Goal: Information Seeking & Learning: Learn about a topic

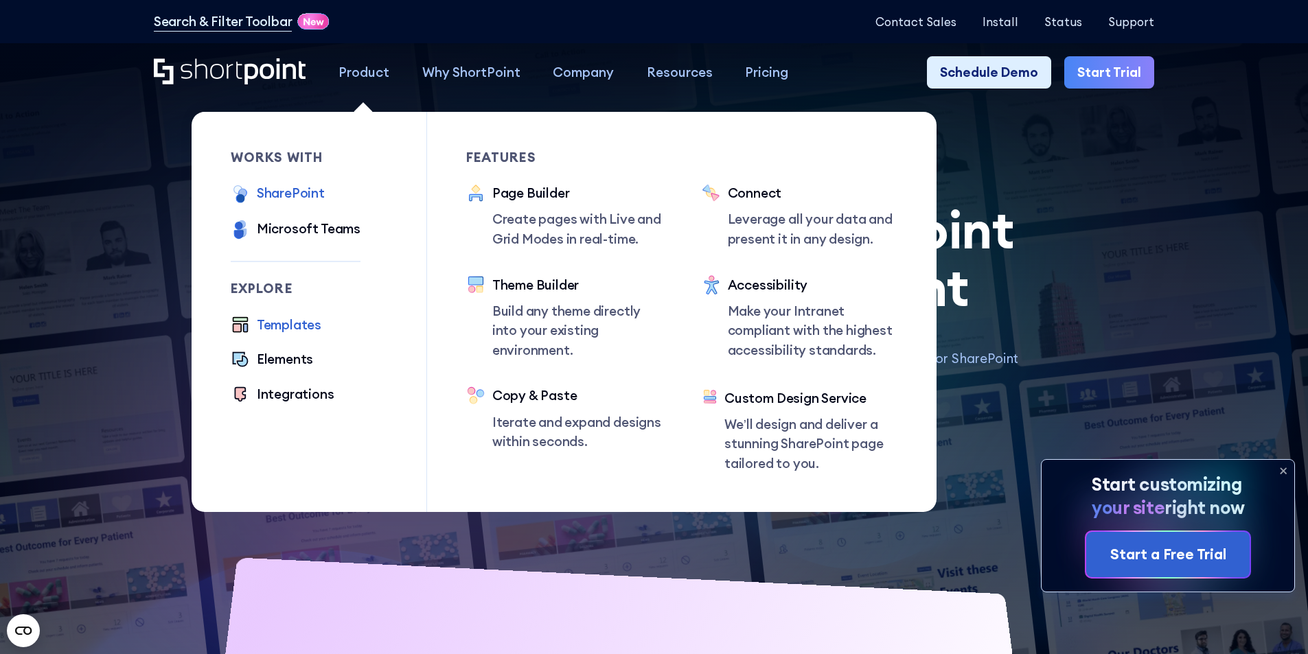
click at [306, 196] on div "SharePoint" at bounding box center [291, 193] width 68 height 20
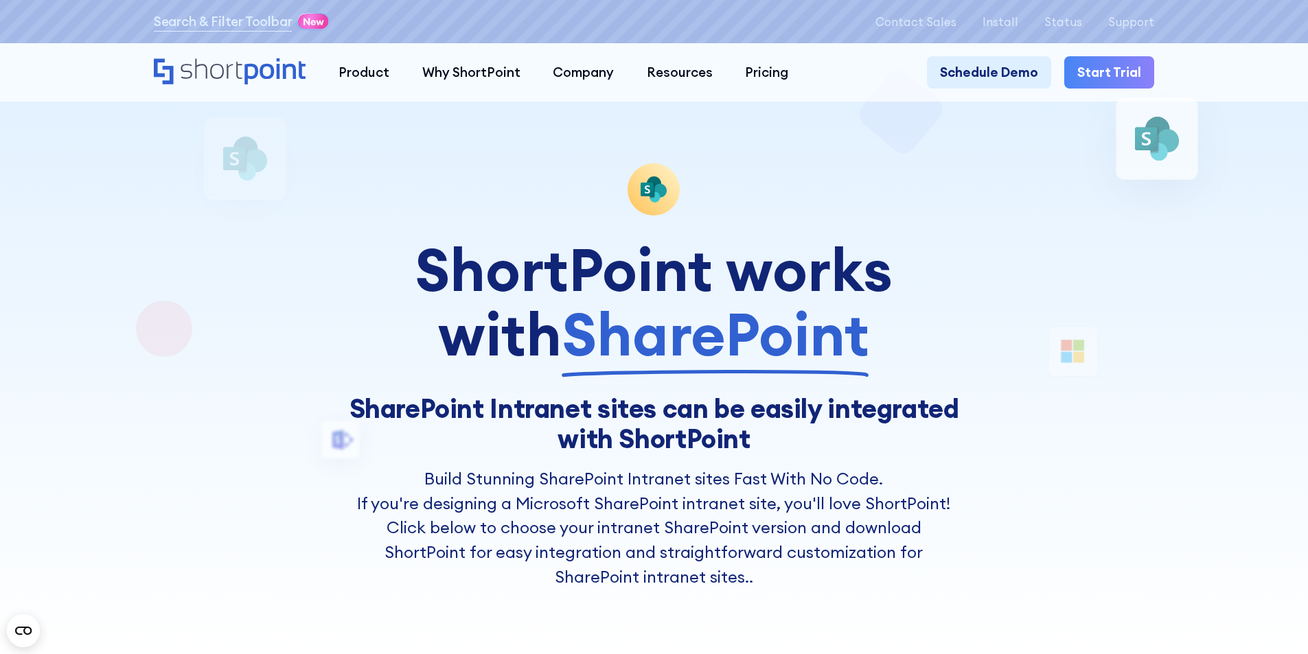
drag, startPoint x: 356, startPoint y: 268, endPoint x: 848, endPoint y: 352, distance: 499.4
click at [845, 350] on div "ShortPoint works with SharePoint" at bounding box center [653, 303] width 613 height 130
click at [871, 354] on div "ShortPoint works with SharePoint" at bounding box center [653, 303] width 613 height 130
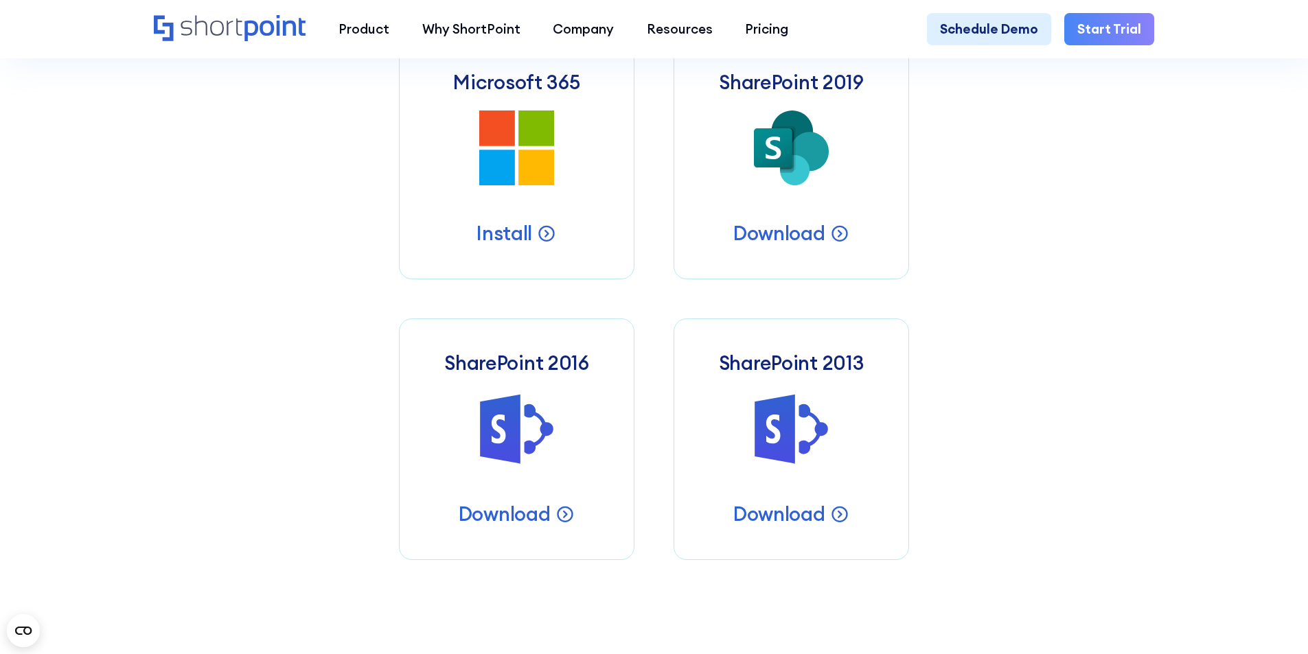
scroll to position [801, 0]
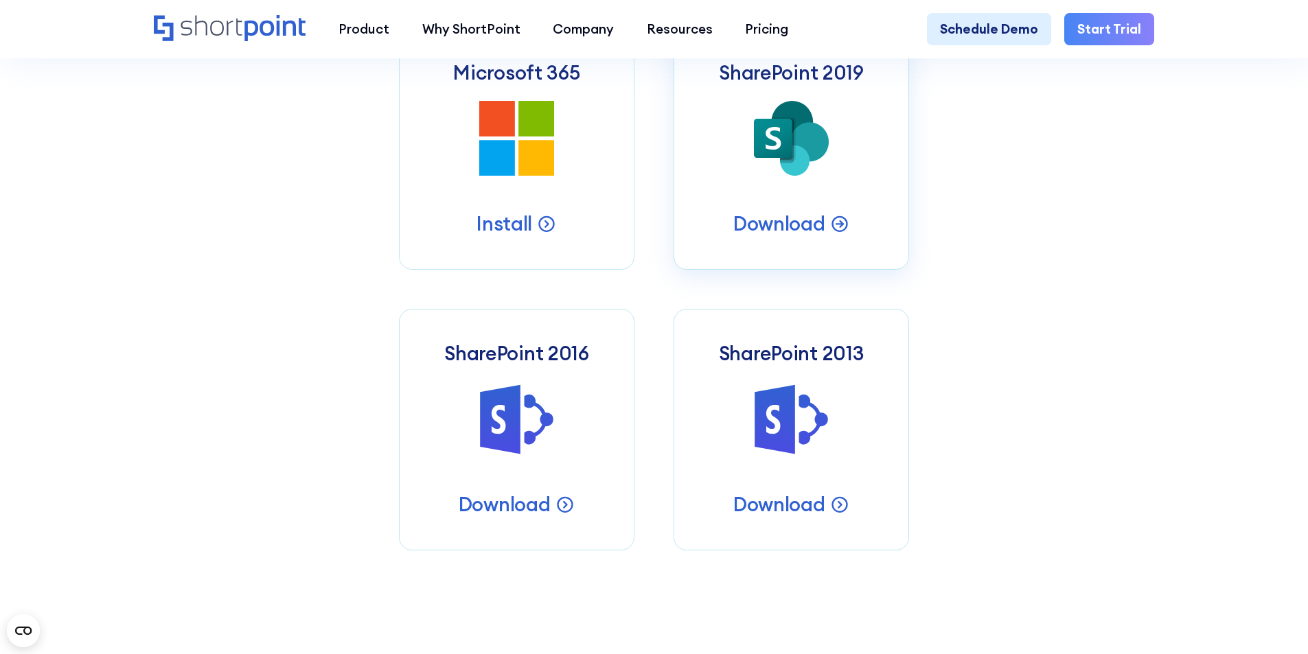
click at [758, 170] on icon "SharePoint 2019 Server Intranets" at bounding box center [792, 139] width 76 height 76
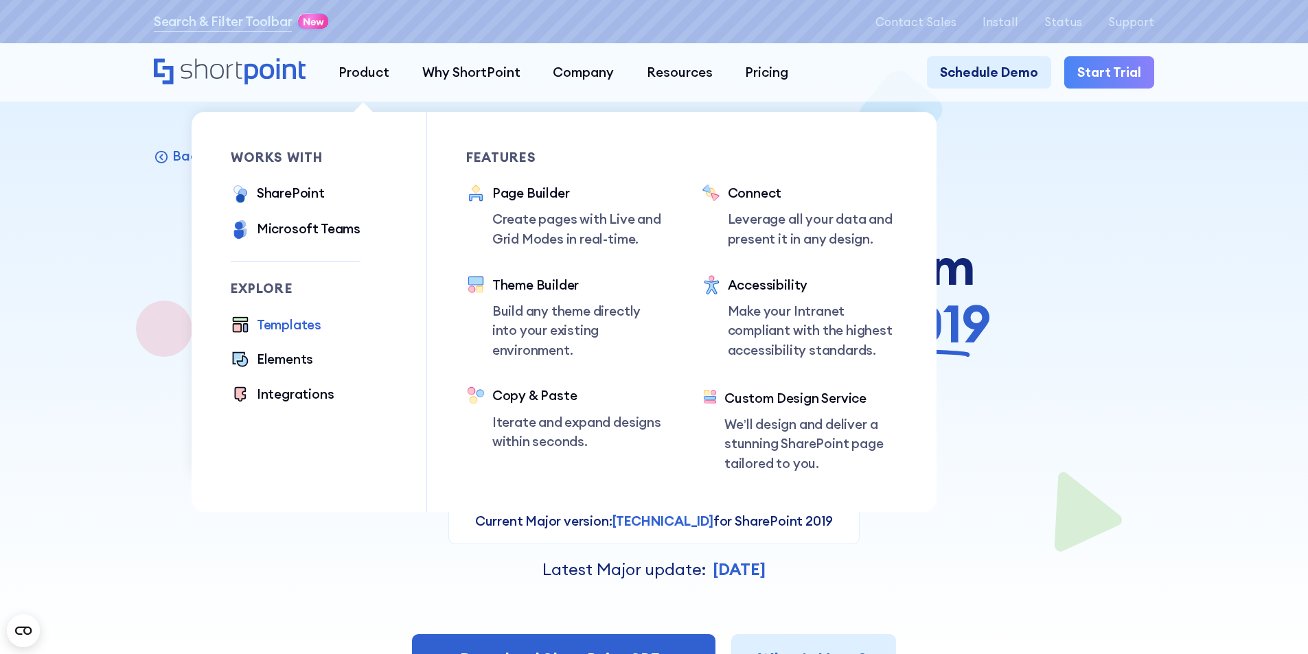
click at [295, 323] on div "Templates" at bounding box center [289, 325] width 65 height 20
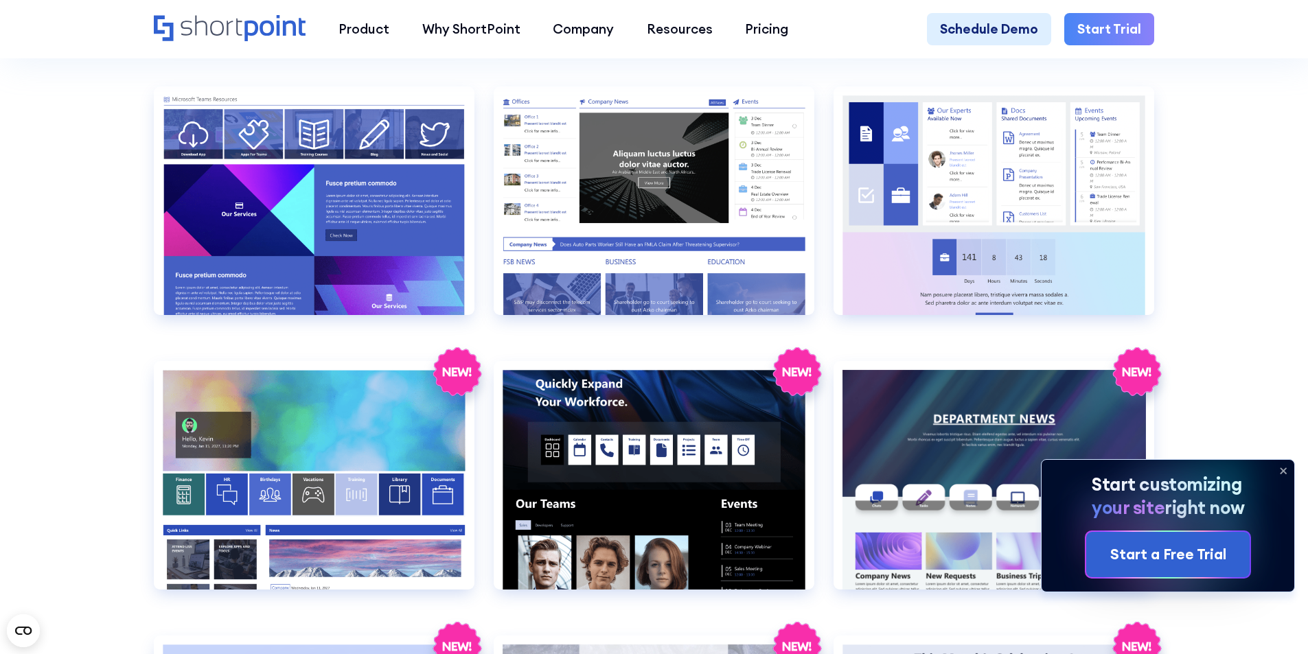
scroll to position [2403, 0]
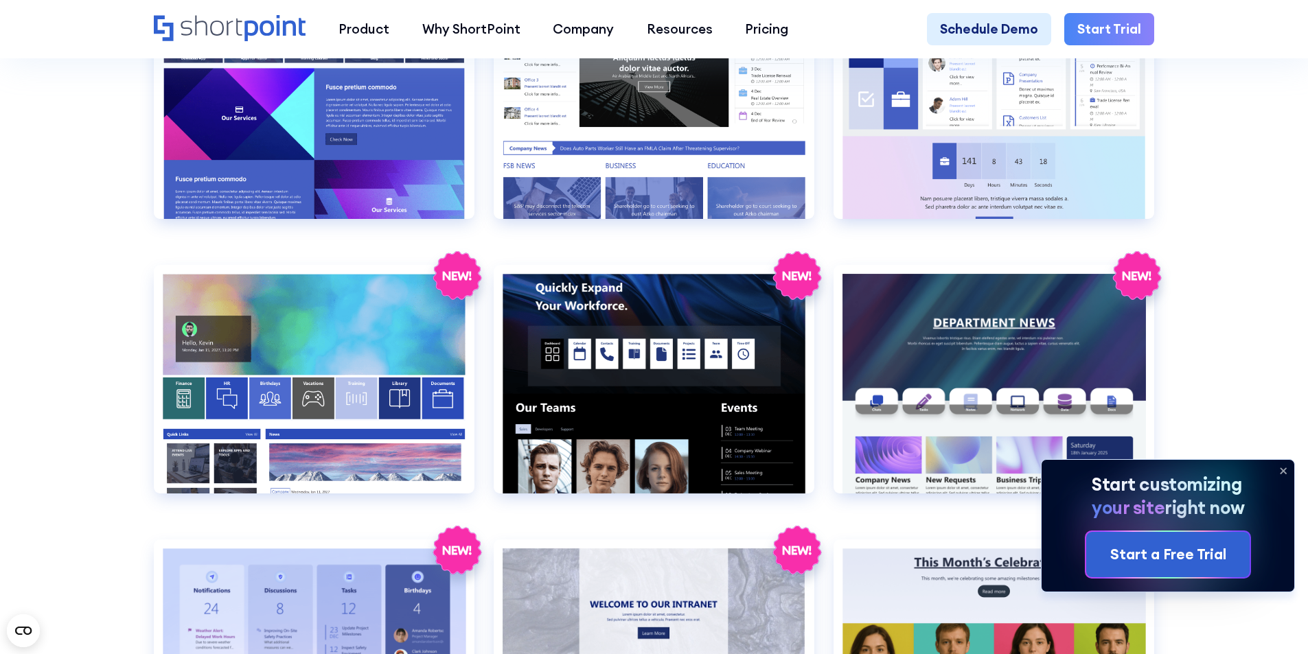
drag, startPoint x: 611, startPoint y: 386, endPoint x: 843, endPoint y: 549, distance: 282.9
click at [1215, 281] on section "SHAREPOINT INTRANET TEMPLATES Fully customizable SharePoint templates with Shor…" at bounding box center [654, 37] width 1308 height 4814
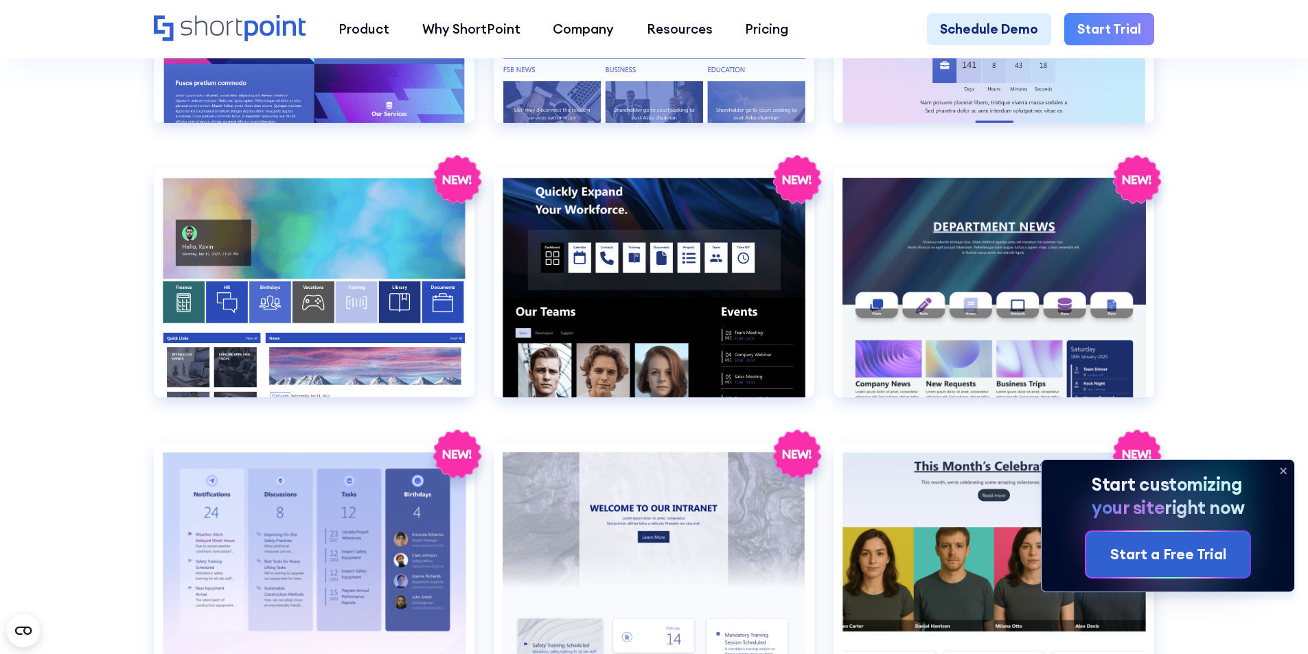
scroll to position [2518, 0]
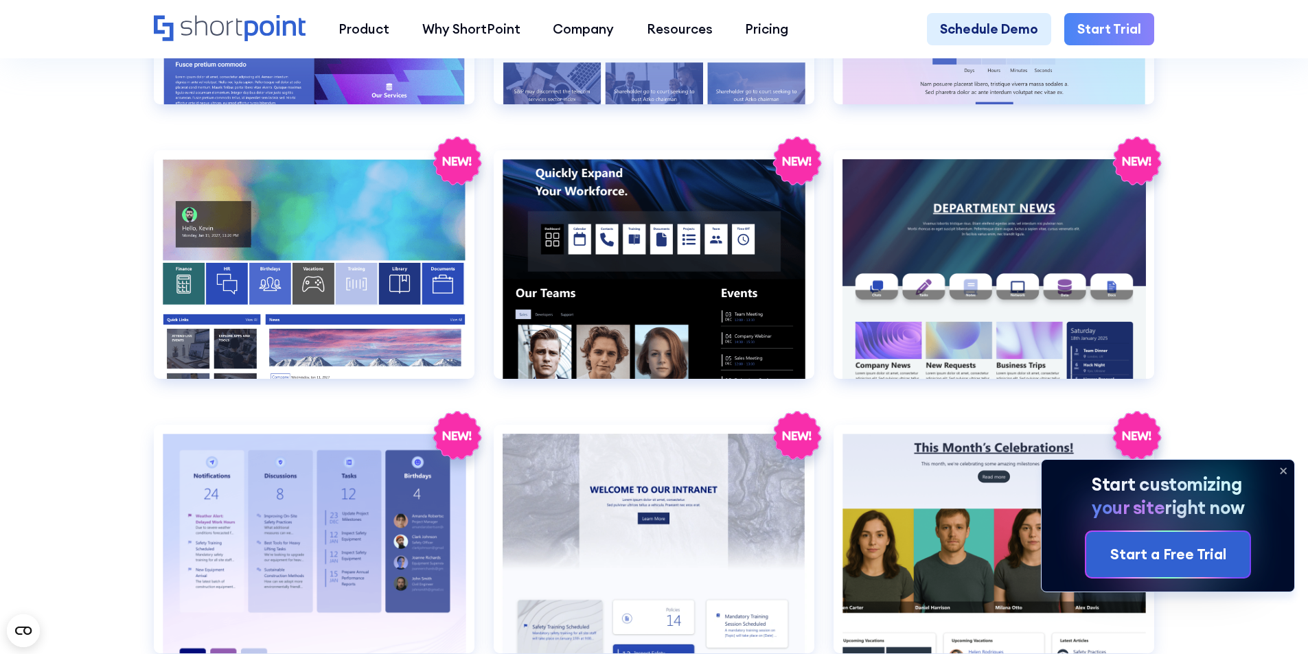
click at [1283, 468] on icon at bounding box center [1283, 471] width 22 height 22
